Goal: Find contact information: Find contact information

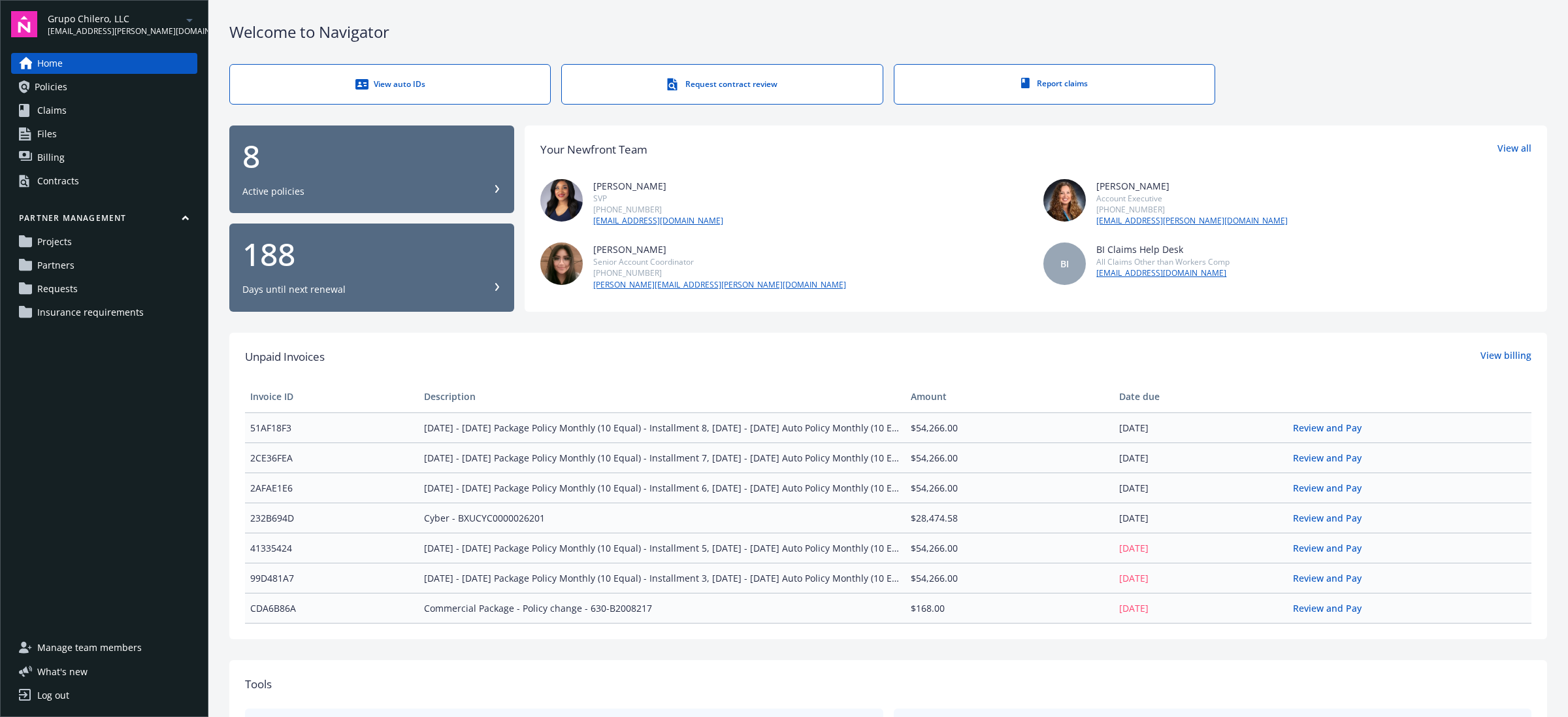
click at [90, 244] on link "Projects" at bounding box center [104, 241] width 186 height 21
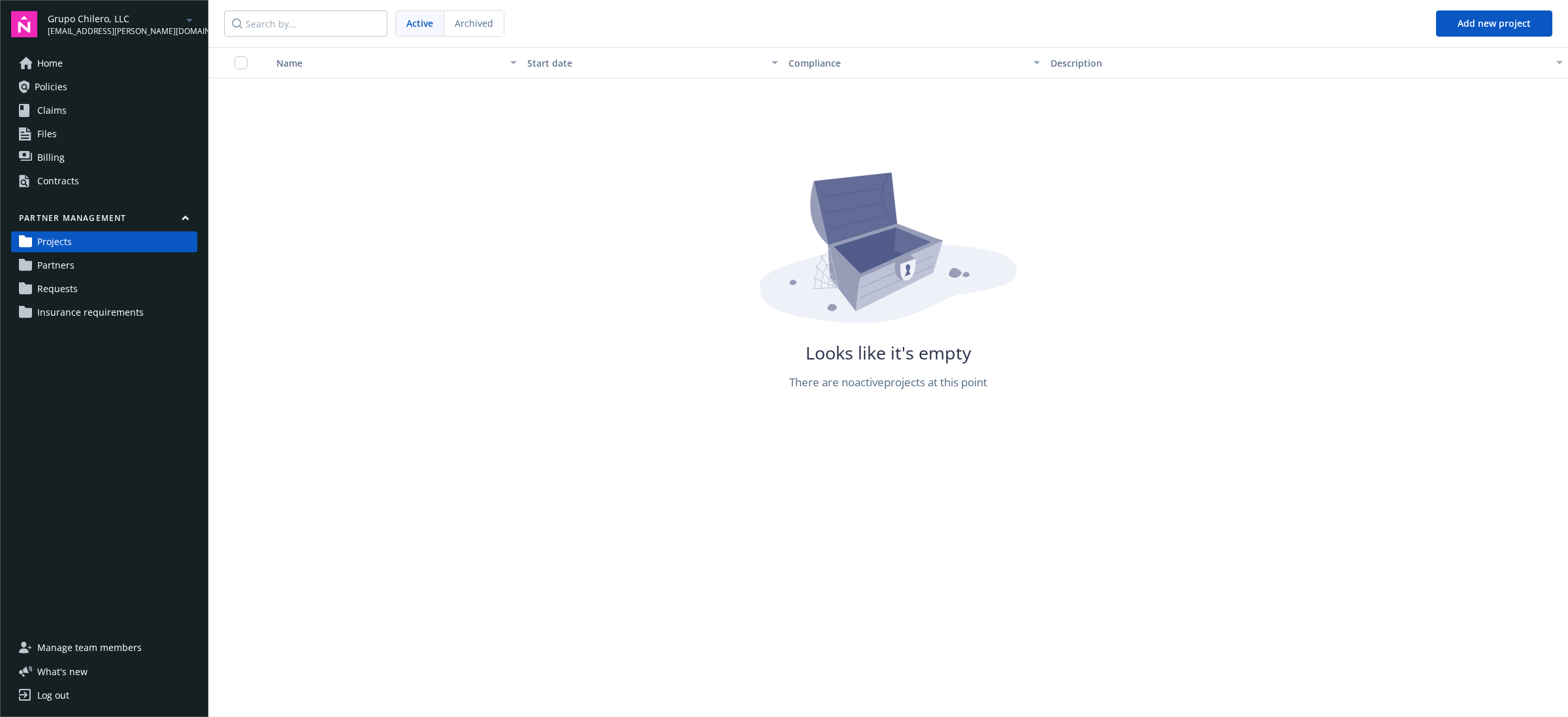
click at [89, 260] on link "Partners" at bounding box center [104, 265] width 186 height 21
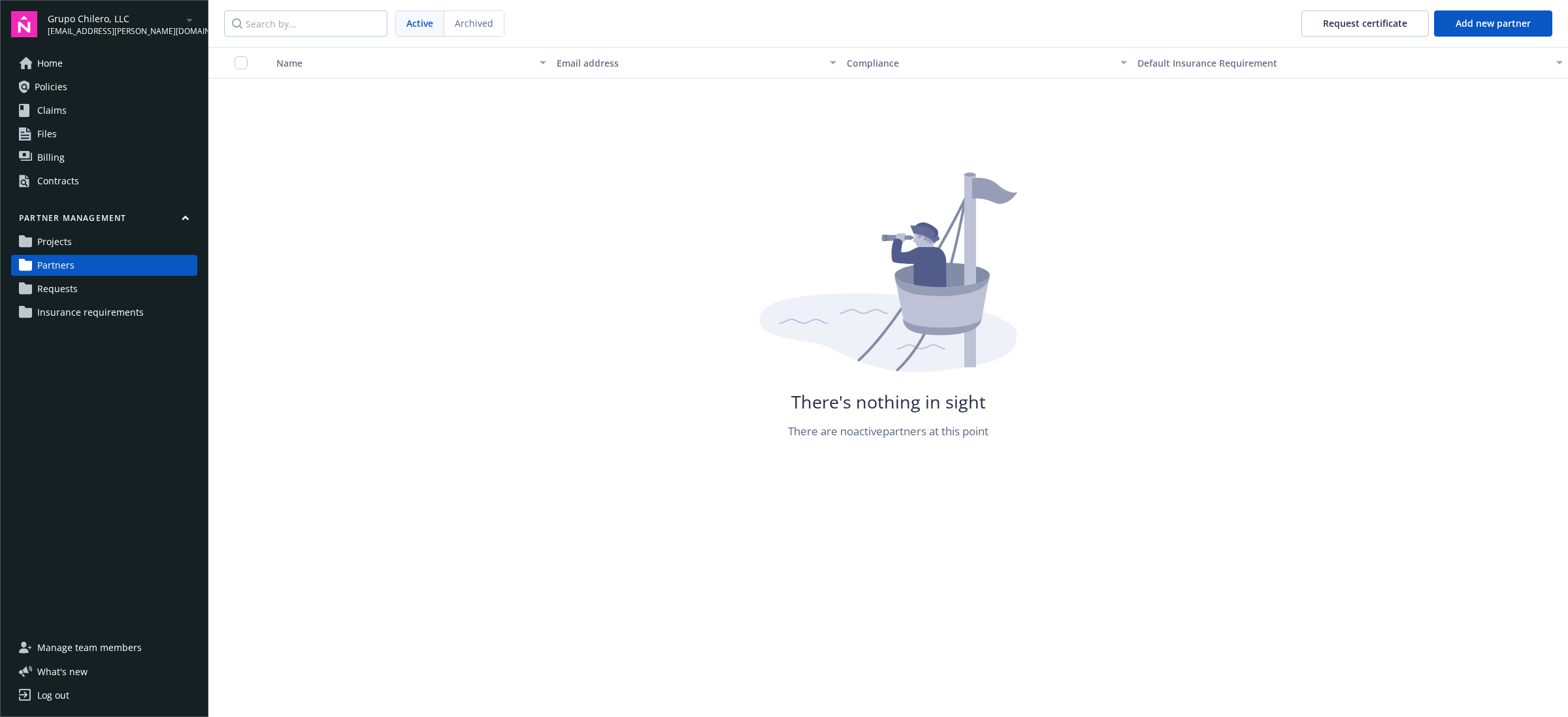
click at [89, 281] on link "Requests" at bounding box center [104, 289] width 186 height 21
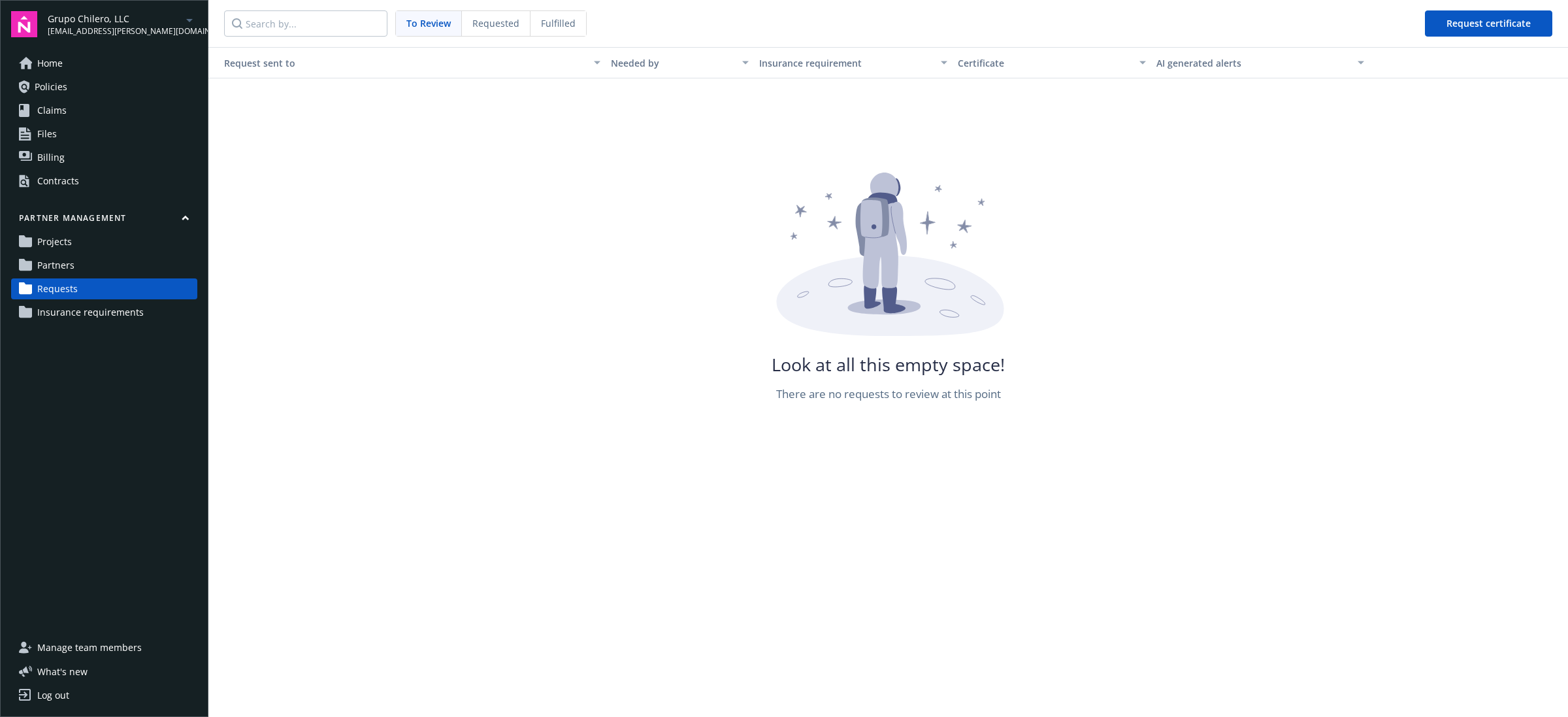
click at [97, 312] on span "Insurance requirements" at bounding box center [90, 312] width 107 height 21
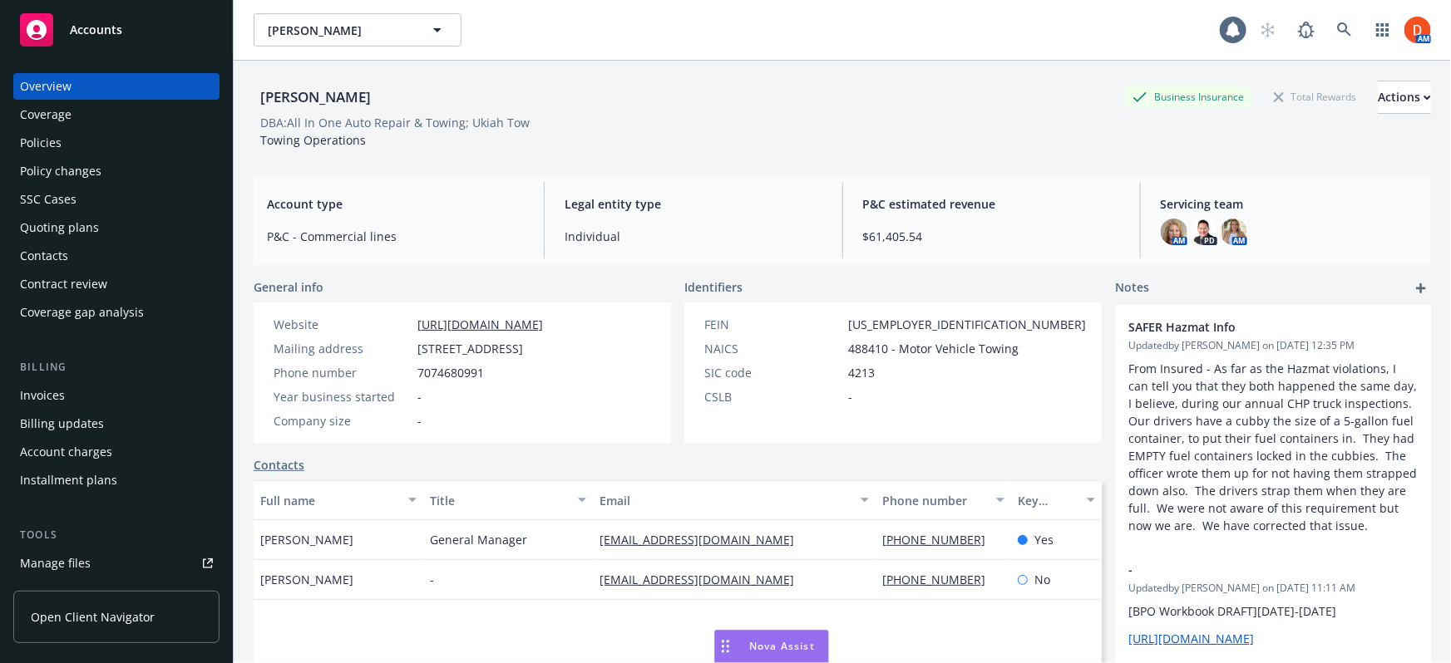
drag, startPoint x: 402, startPoint y: 96, endPoint x: 235, endPoint y: 99, distance: 166.3
click at [235, 99] on div "[PERSON_NAME] Business Insurance Total Rewards Actions DBA: All In One Auto Rep…" at bounding box center [842, 392] width 1217 height 663
drag, startPoint x: 289, startPoint y: 120, endPoint x: 457, endPoint y: 122, distance: 168.8
click at [457, 122] on div "DBA: All In One Auto Repair & Towing; Ukiah Tow" at bounding box center [394, 122] width 269 height 17
click at [470, 154] on html at bounding box center [482, 140] width 42 height 28
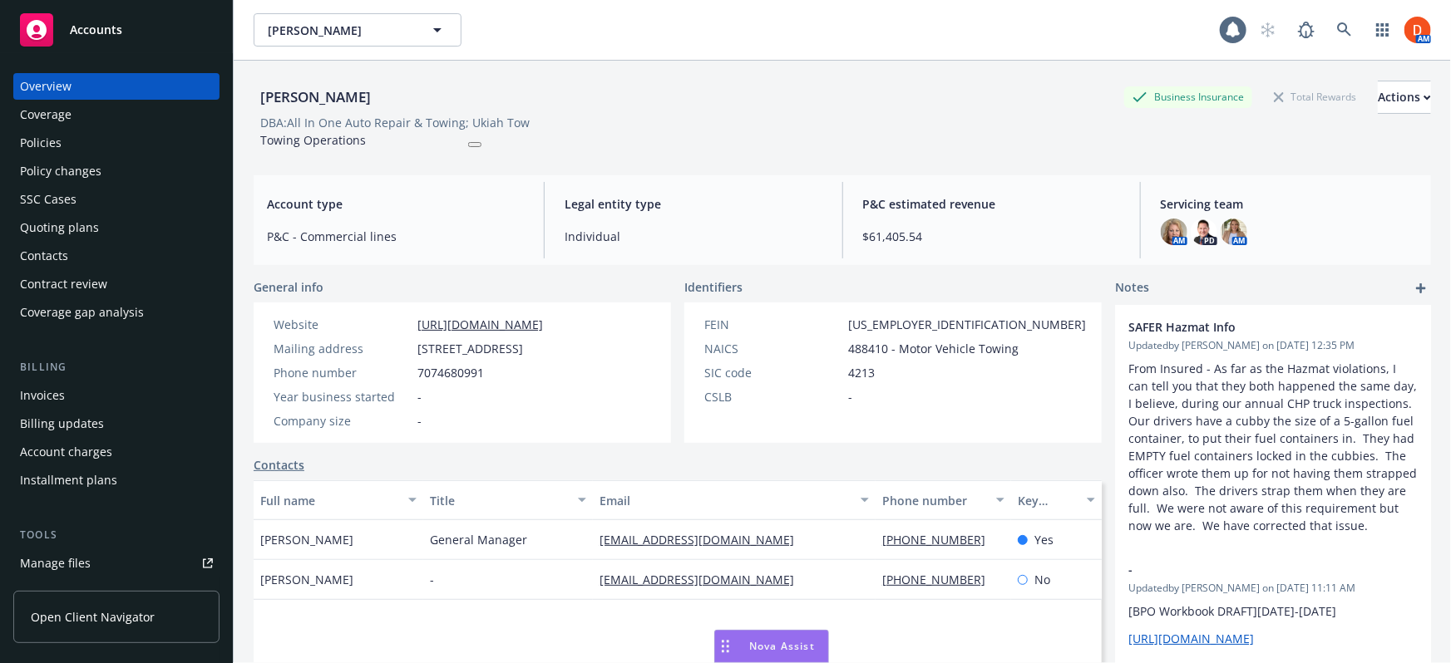
click at [461, 166] on iframe at bounding box center [482, 147] width 42 height 42
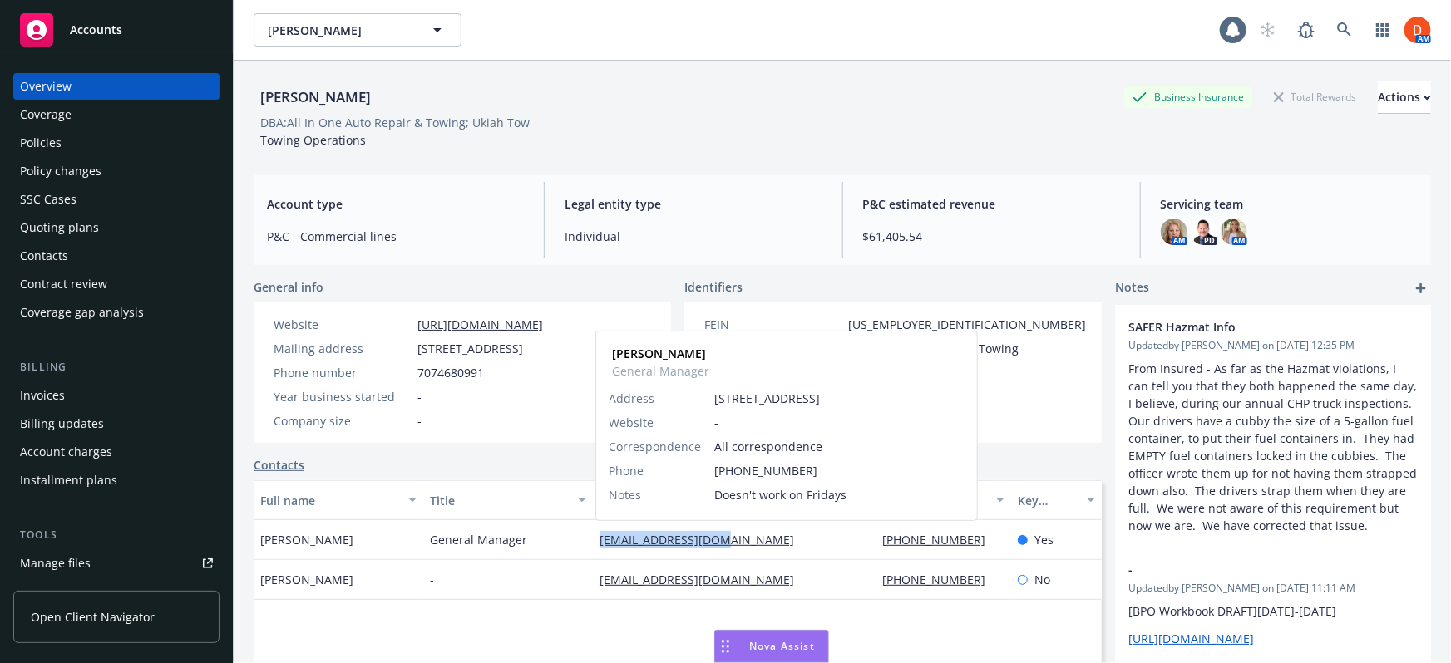
drag, startPoint x: 727, startPoint y: 540, endPoint x: 595, endPoint y: 546, distance: 131.5
click at [595, 546] on div "khoffar@hotmail.com Kathryn Hoffar General Manager Address 406 N State St Ukiah…" at bounding box center [734, 540] width 283 height 40
copy link "khoffar@hotmail.com"
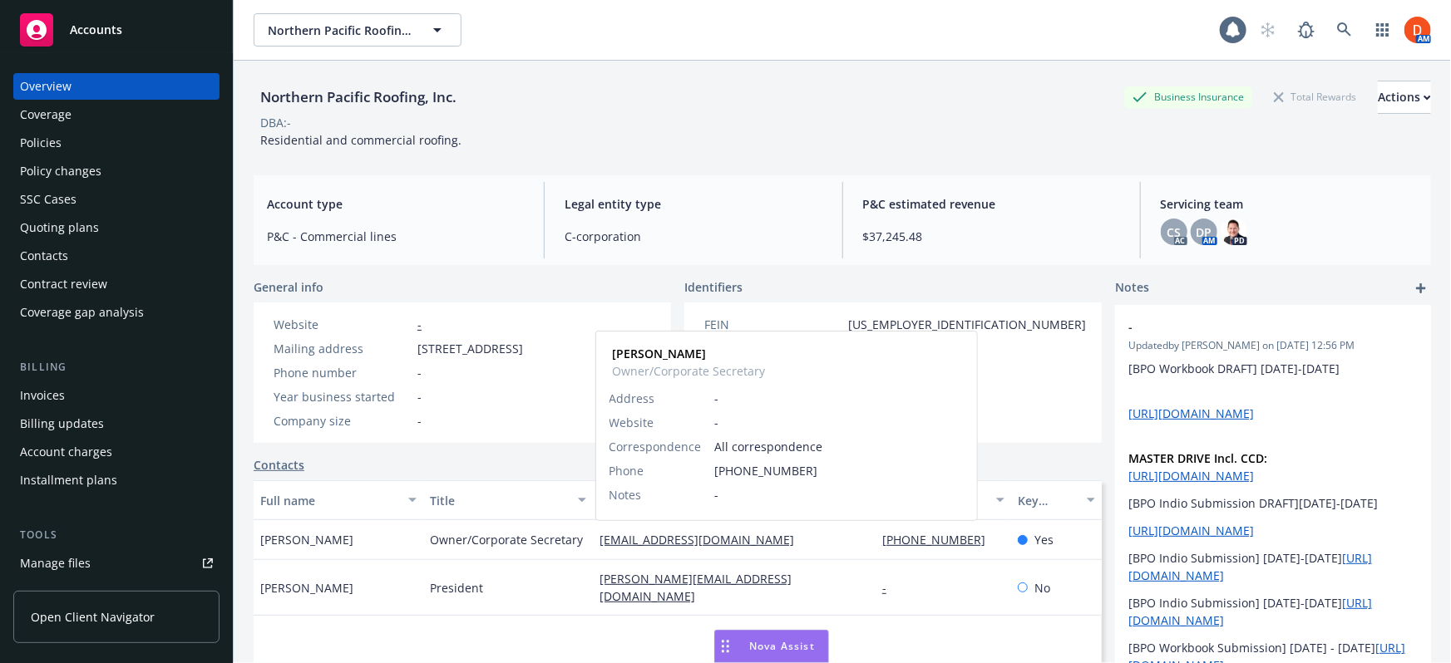
drag, startPoint x: 805, startPoint y: 539, endPoint x: 594, endPoint y: 544, distance: 210.4
click at [594, 544] on div "northernpacificroofing@yahoo.com Kathleen Murrin Owner/Corporate Secretary Addr…" at bounding box center [734, 540] width 283 height 40
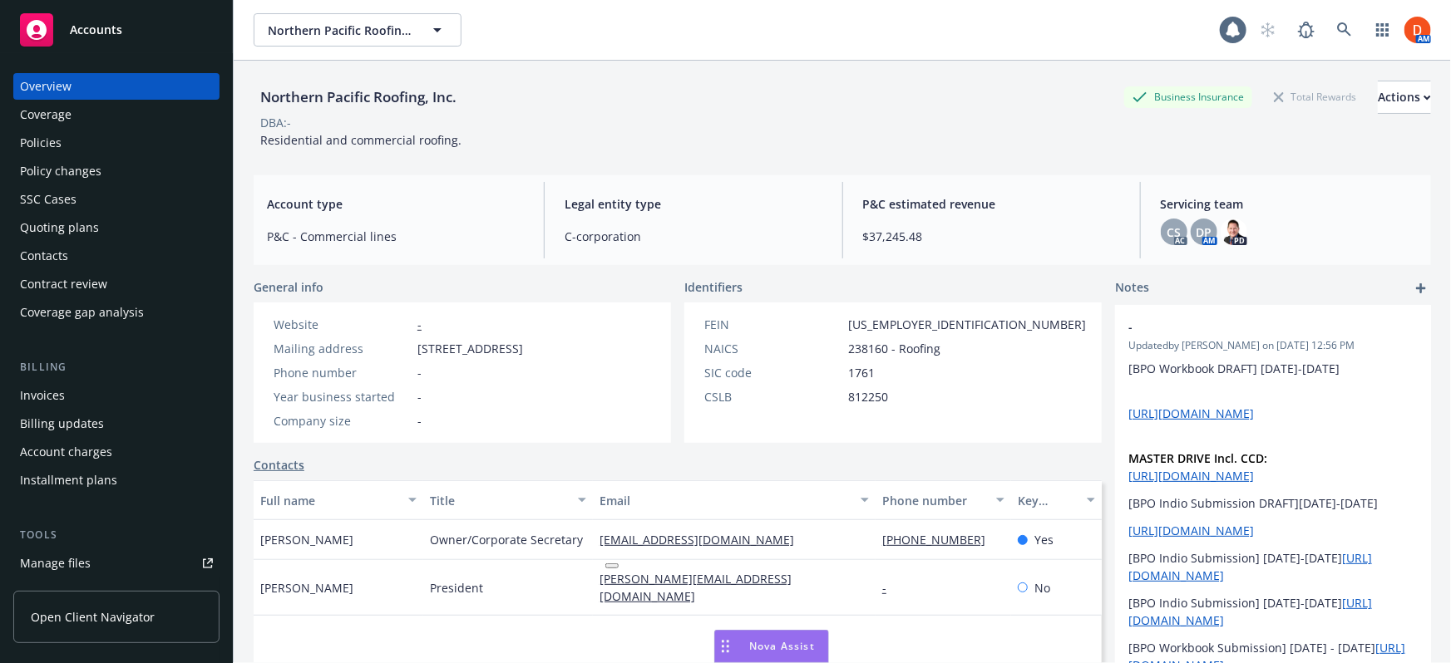
copy link "northernpacificroofing@yahoo.com"
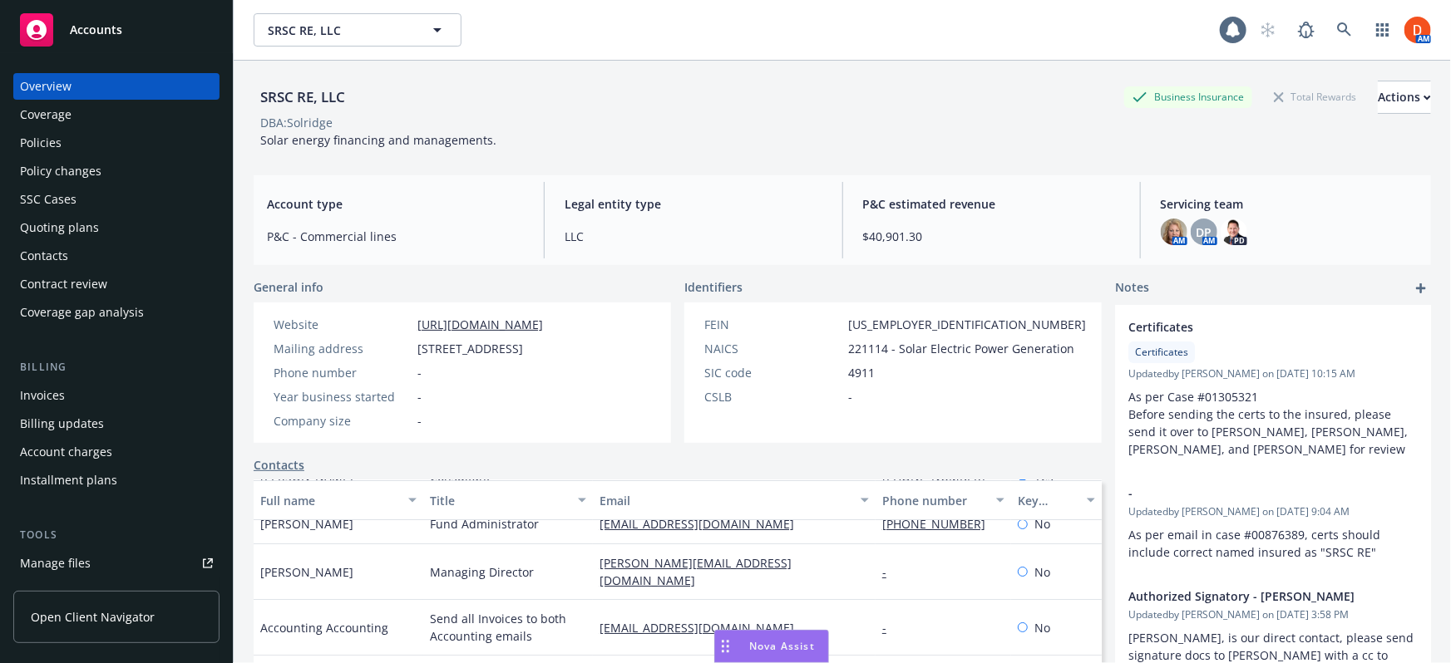
scroll to position [35, 0]
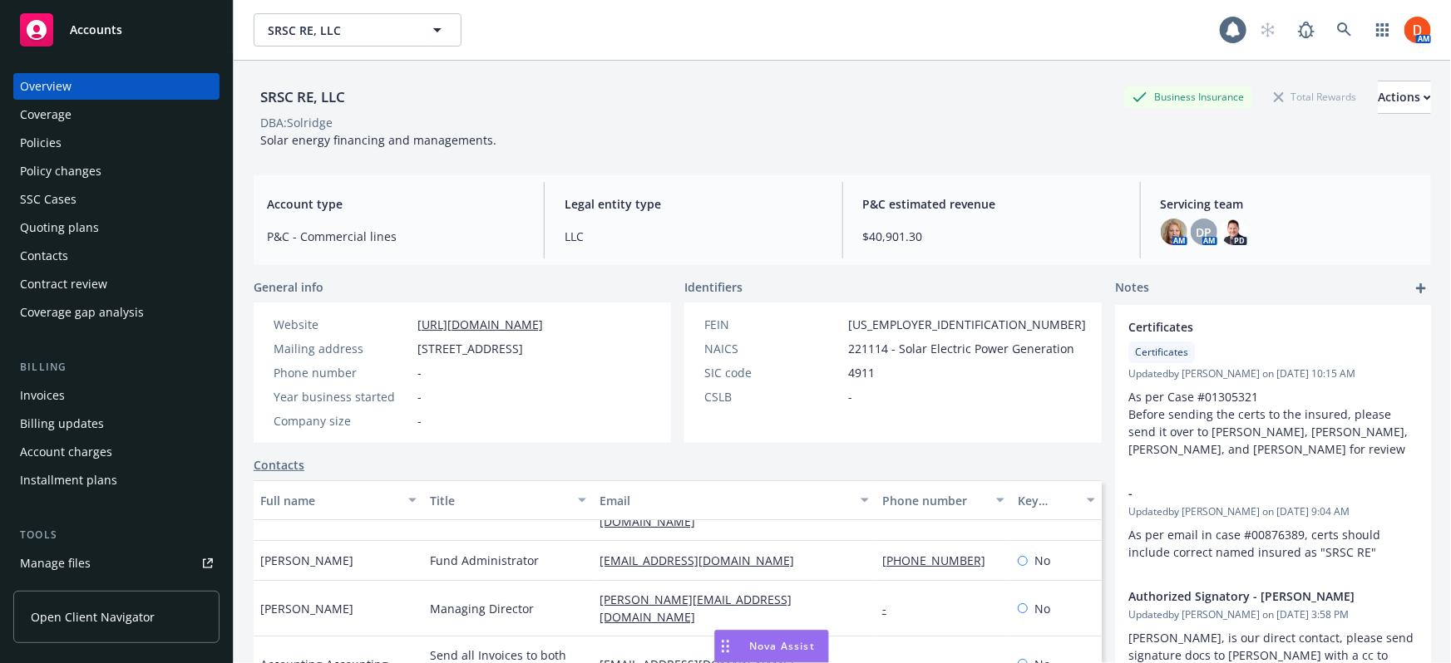
click at [623, 562] on link "[EMAIL_ADDRESS][DOMAIN_NAME]" at bounding box center [703, 561] width 208 height 16
